Goal: Task Accomplishment & Management: Manage account settings

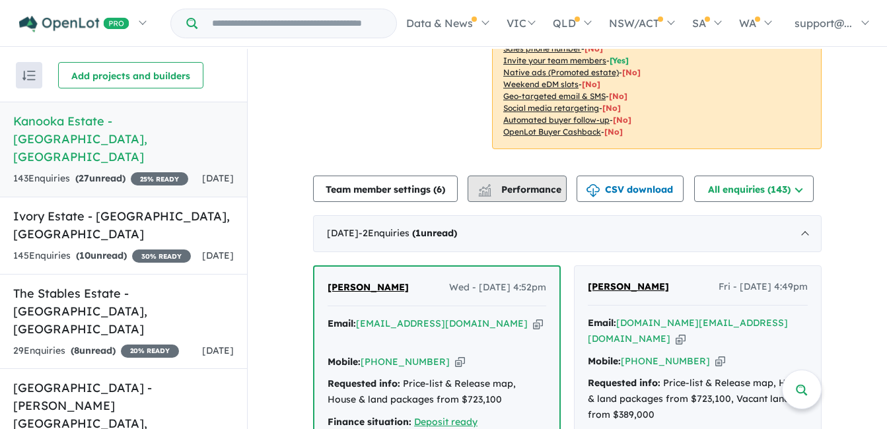
scroll to position [456, 0]
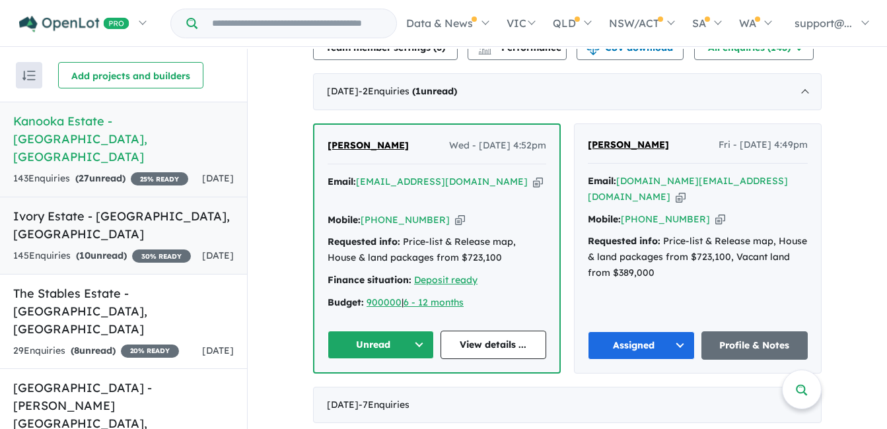
click at [151, 207] on h5 "[GEOGRAPHIC_DATA] - [GEOGRAPHIC_DATA] , [GEOGRAPHIC_DATA]" at bounding box center [123, 225] width 221 height 36
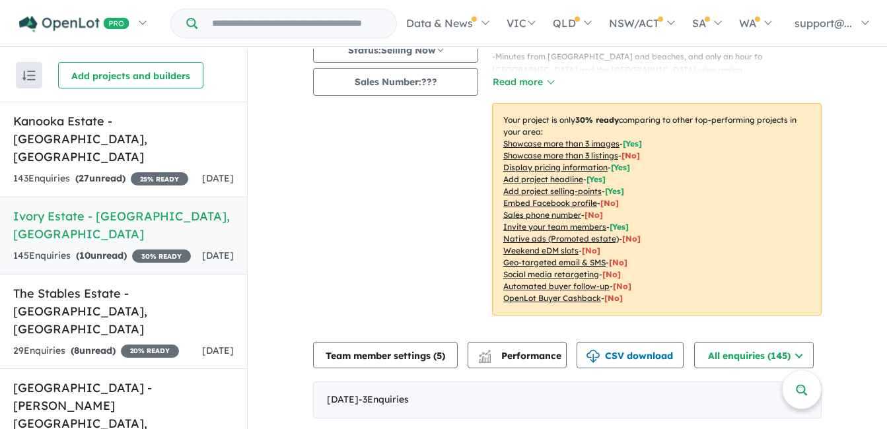
scroll to position [140, 0]
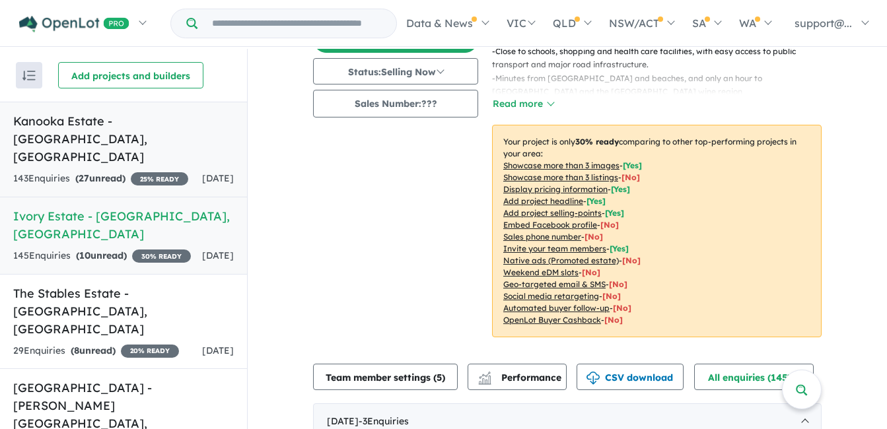
click at [205, 172] on link "Kanooka Estate - [GEOGRAPHIC_DATA] , [GEOGRAPHIC_DATA] 143 Enquir ies ( 27 unre…" at bounding box center [123, 150] width 247 height 96
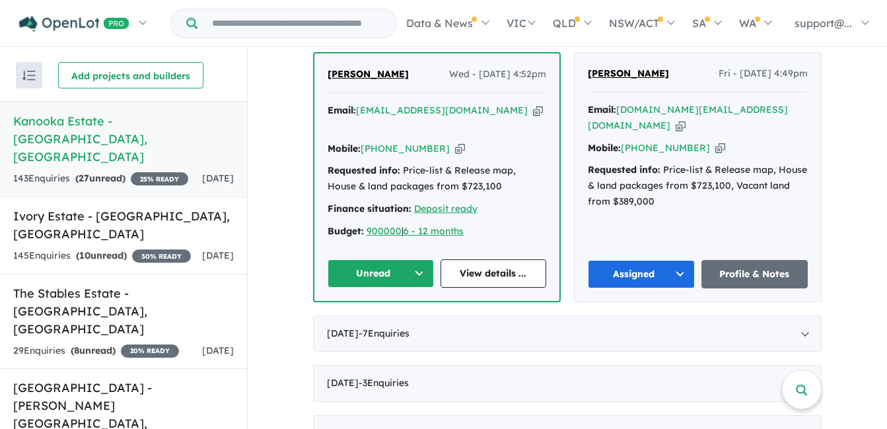
scroll to position [529, 0]
click at [533, 109] on icon "button" at bounding box center [538, 110] width 10 height 14
click at [455, 141] on icon "button" at bounding box center [460, 148] width 10 height 14
click at [357, 259] on button "Unread" at bounding box center [381, 273] width 106 height 28
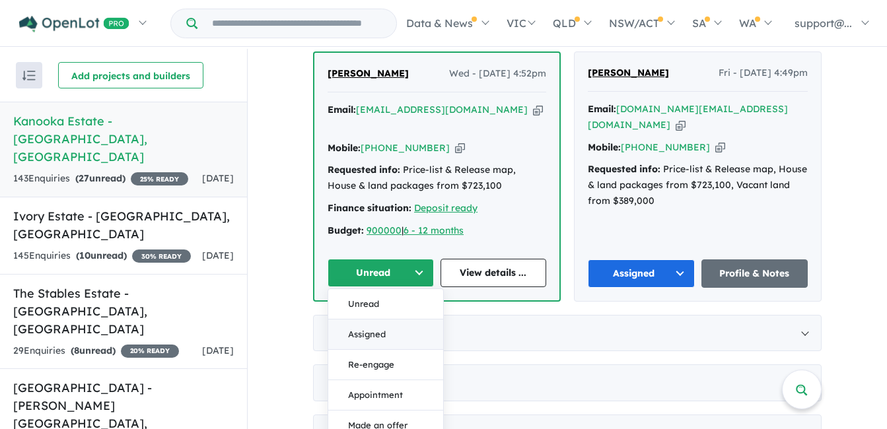
click at [367, 320] on button "Assigned" at bounding box center [385, 335] width 115 height 30
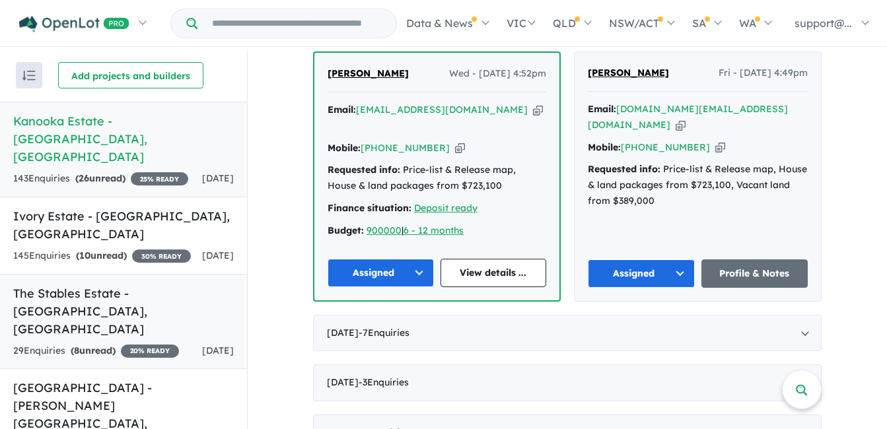
click at [126, 344] on div "29 Enquir ies ( 8 unread) 20 % READY" at bounding box center [96, 352] width 166 height 16
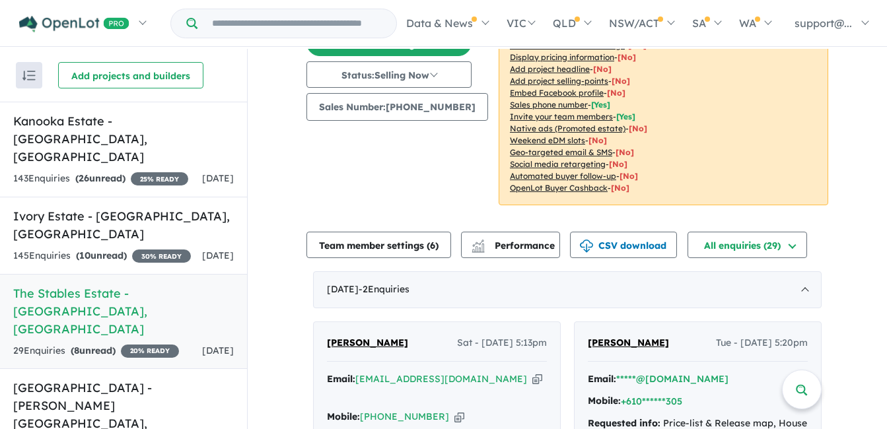
scroll to position [335, 0]
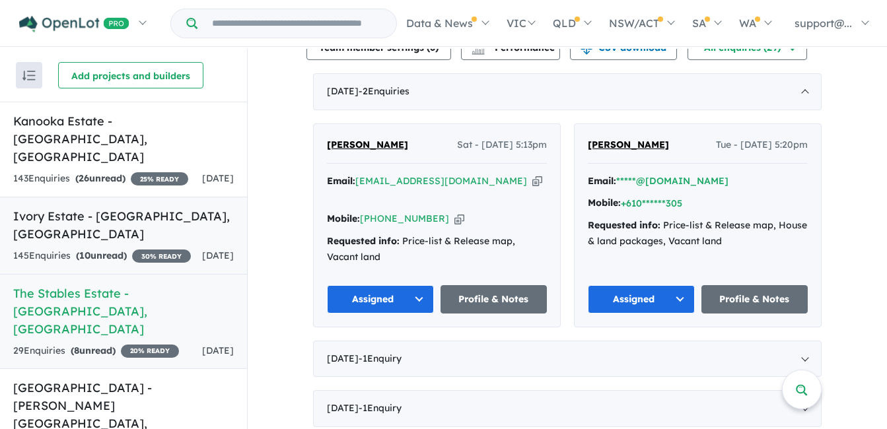
click at [159, 248] on div "145 Enquir ies ( 10 unread) 30 % READY" at bounding box center [102, 256] width 178 height 16
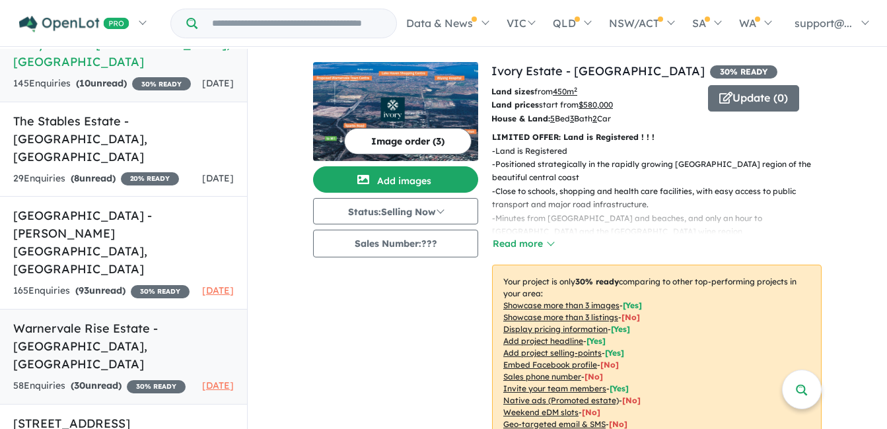
scroll to position [175, 0]
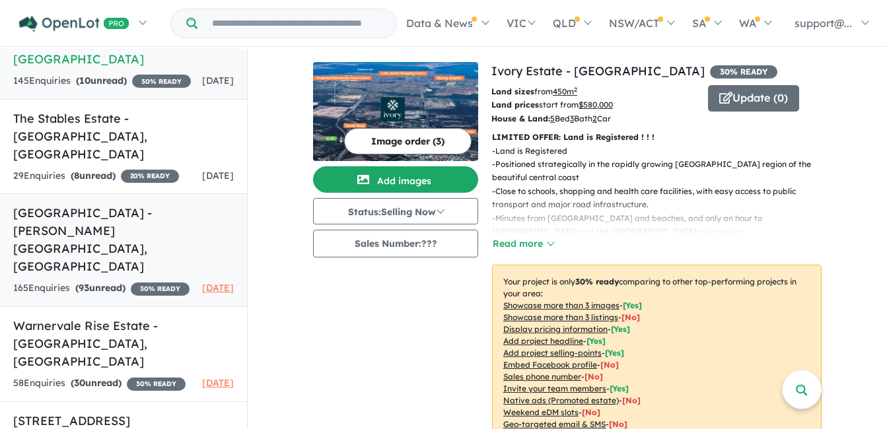
click at [161, 281] on div "165 Enquir ies ( 93 unread) 30 % READY" at bounding box center [101, 289] width 176 height 16
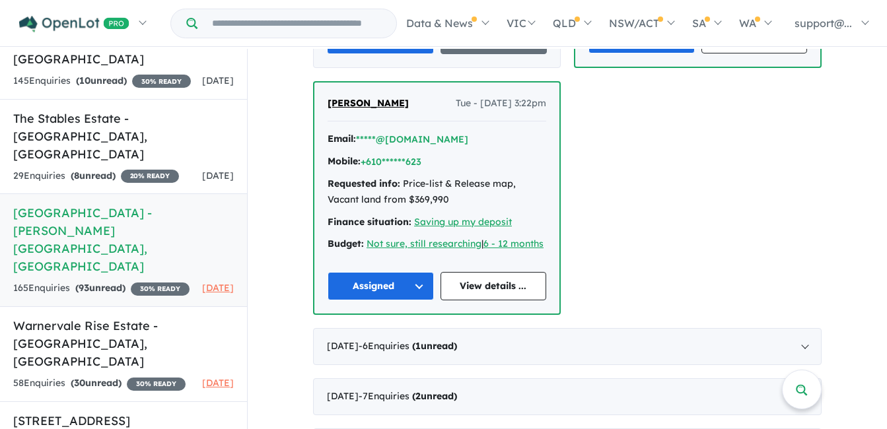
scroll to position [793, 0]
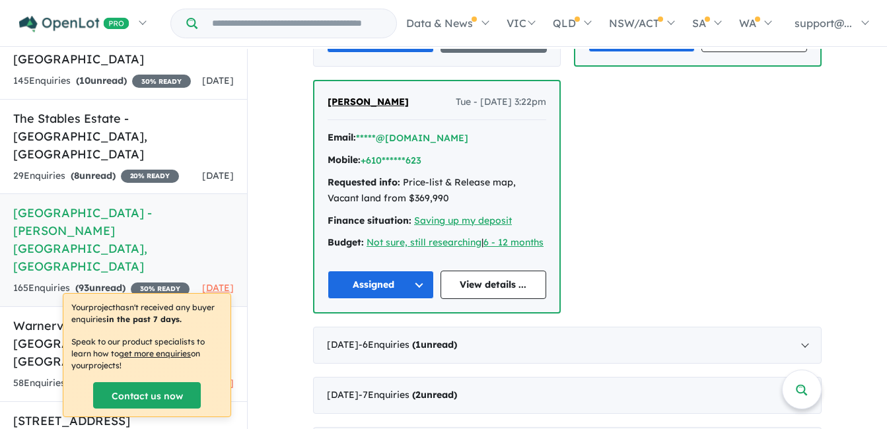
click at [199, 313] on p "Your project hasn't received any buyer enquiries in the past 7 days." at bounding box center [146, 314] width 151 height 24
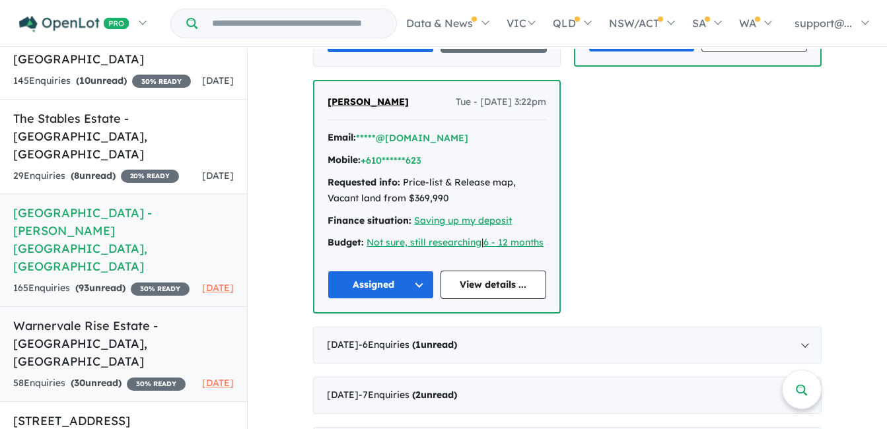
click at [217, 317] on h5 "Warnervale Rise Estate - [GEOGRAPHIC_DATA] , [GEOGRAPHIC_DATA]" at bounding box center [123, 344] width 221 height 54
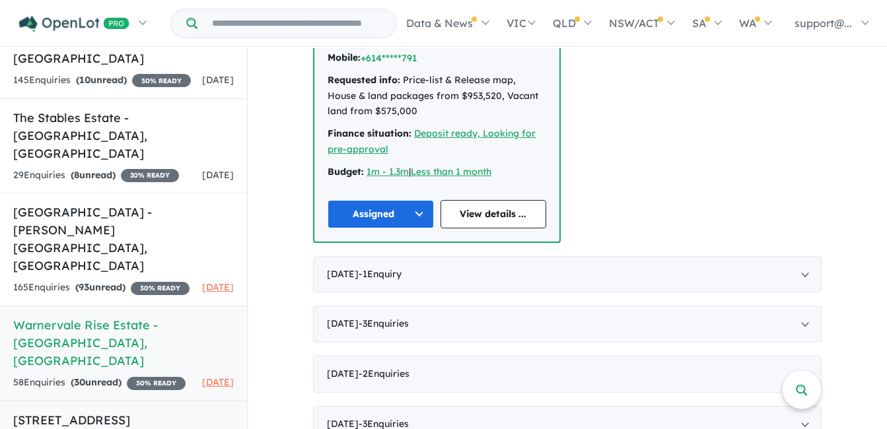
scroll to position [2, 0]
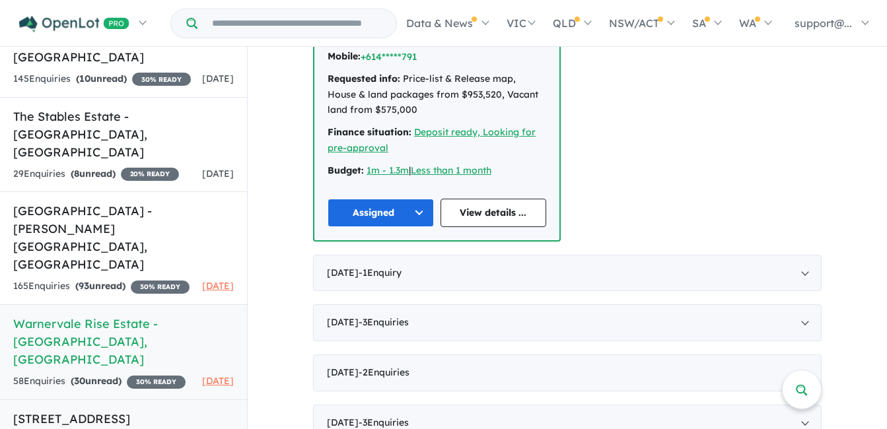
click at [198, 410] on h5 "[STREET_ADDRESS][PERSON_NAME]" at bounding box center [123, 437] width 221 height 54
